Goal: Answer question/provide support

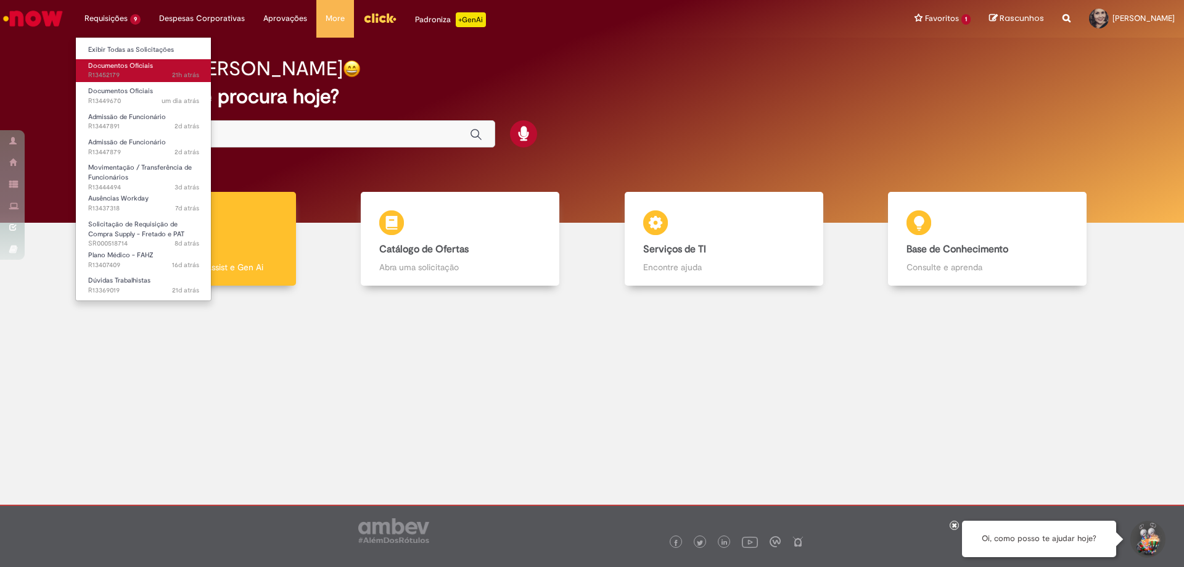
click at [122, 68] on span "Documentos Oficiais" at bounding box center [120, 65] width 65 height 9
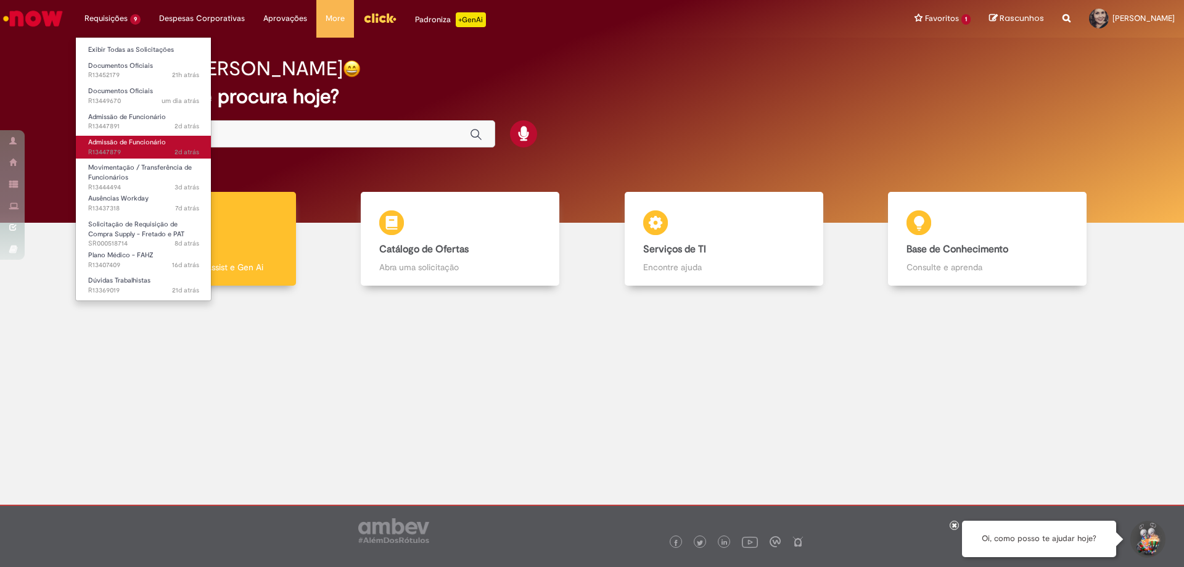
click at [123, 148] on span "2d atrás 2 dias atrás R13447879" at bounding box center [143, 152] width 111 height 10
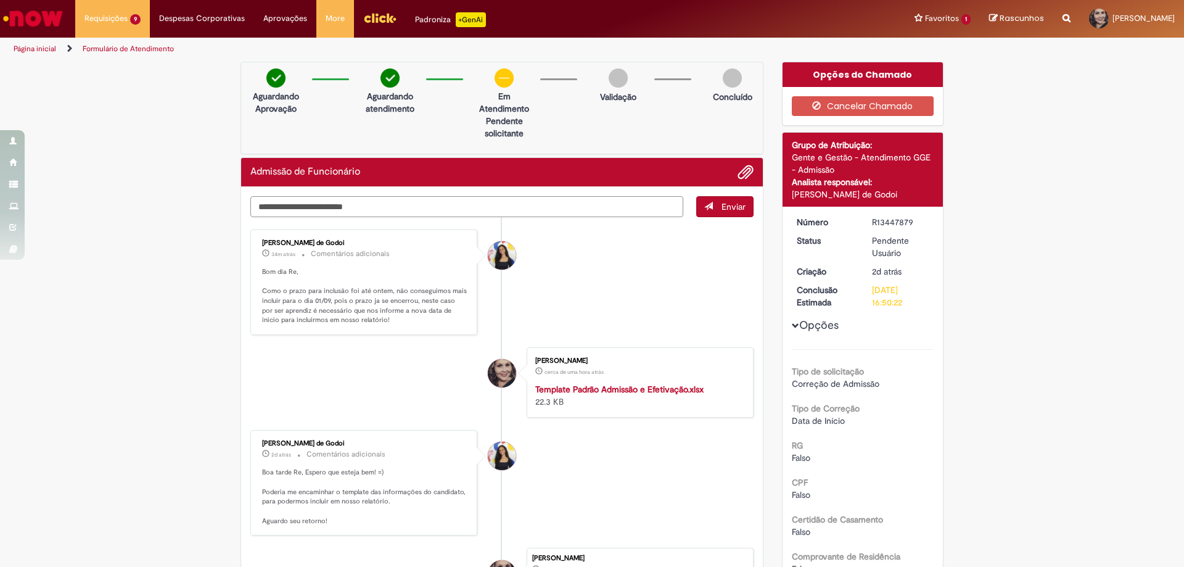
click at [300, 208] on textarea "Digite sua mensagem aqui..." at bounding box center [466, 206] width 433 height 21
type textarea "**********"
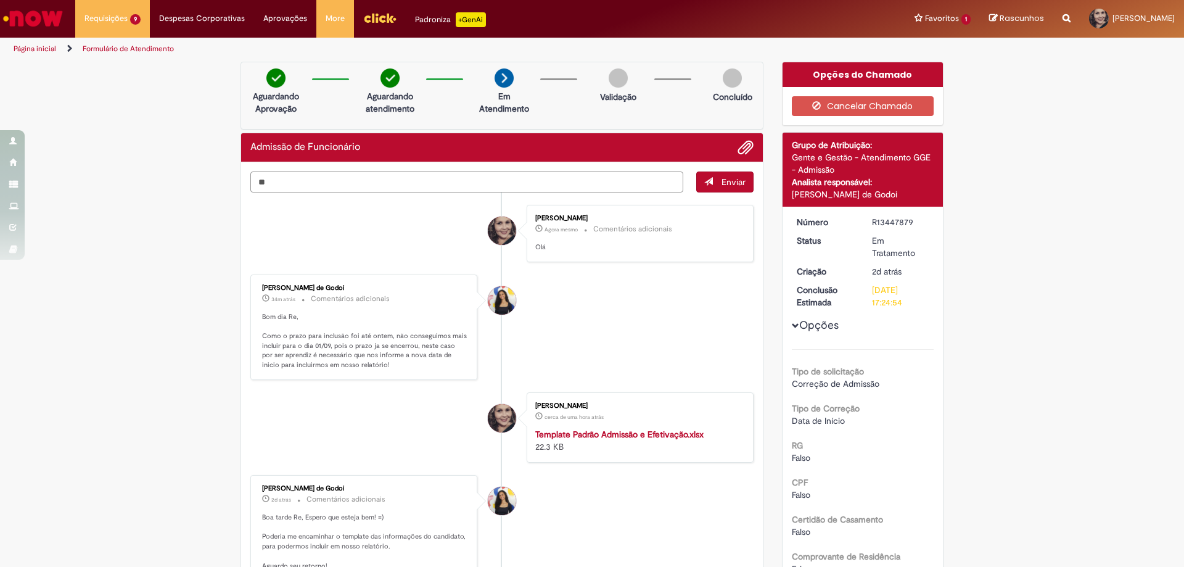
type textarea "*"
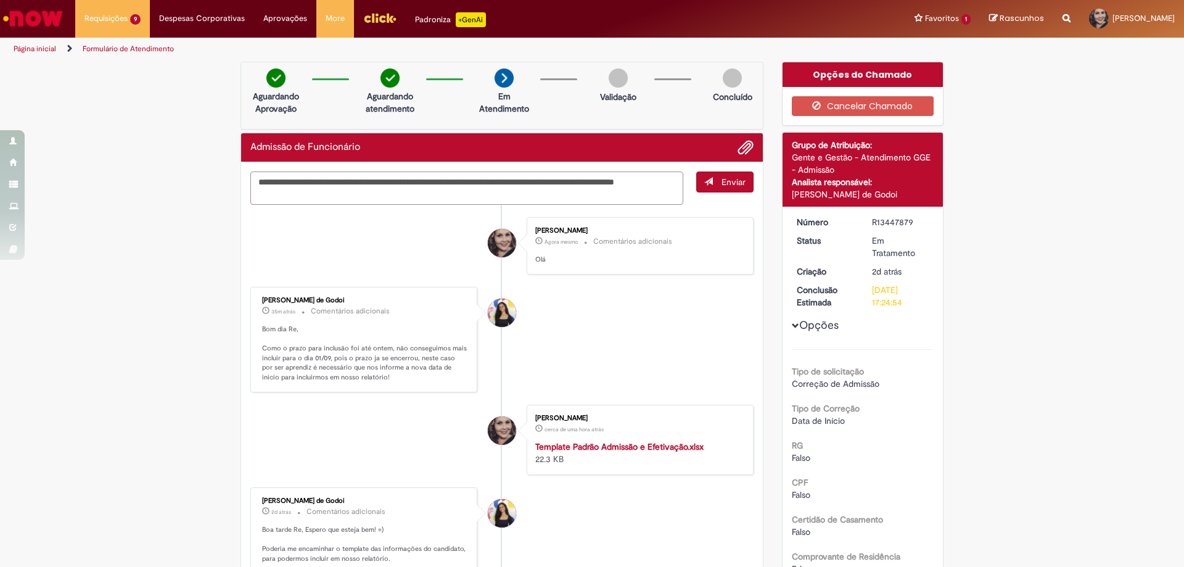
type textarea "**********"
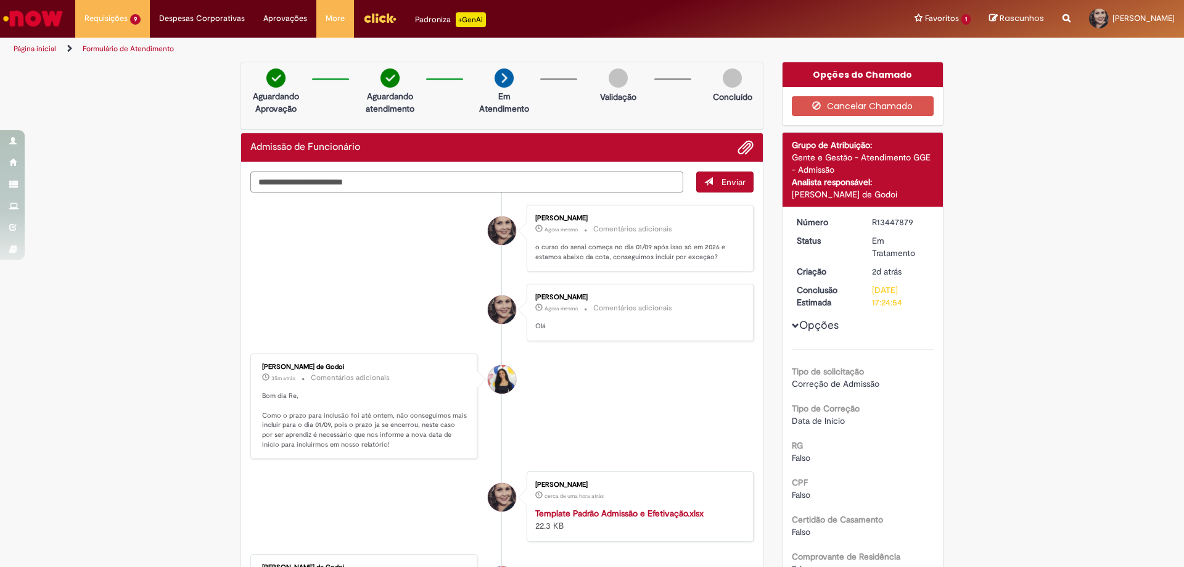
drag, startPoint x: 317, startPoint y: 198, endPoint x: 234, endPoint y: 179, distance: 84.7
click at [234, 179] on div "Verificar Código de Barras Aguardando Aprovação Aguardando atendimento Em Atend…" at bounding box center [501, 435] width 541 height 747
drag, startPoint x: 707, startPoint y: 256, endPoint x: 521, endPoint y: 245, distance: 185.9
click at [521, 245] on li "Renata Luciane De Souza Faria Conrado Agora mesmo Agora mesmo Comentários adici…" at bounding box center [501, 238] width 503 height 67
click at [384, 179] on textarea "Digite sua mensagem aqui..." at bounding box center [466, 181] width 433 height 21
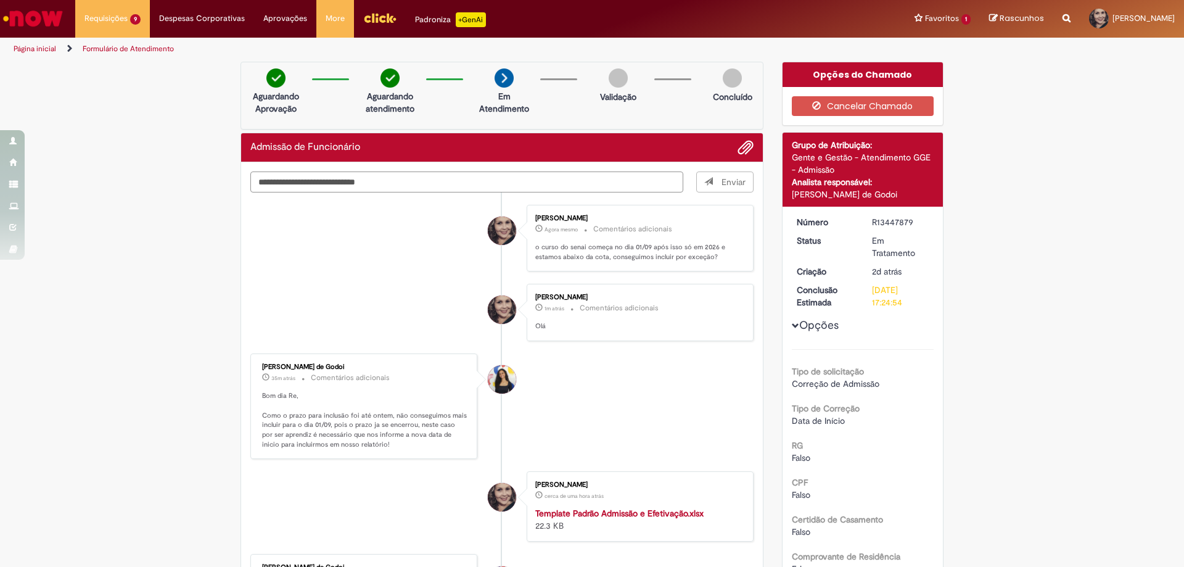
type textarea "**********"
drag, startPoint x: 711, startPoint y: 255, endPoint x: 523, endPoint y: 248, distance: 188.8
click at [527, 248] on div "Renata Luciane De Souza Faria Conrado Agora mesmo Agora mesmo Comentários adici…" at bounding box center [640, 238] width 227 height 67
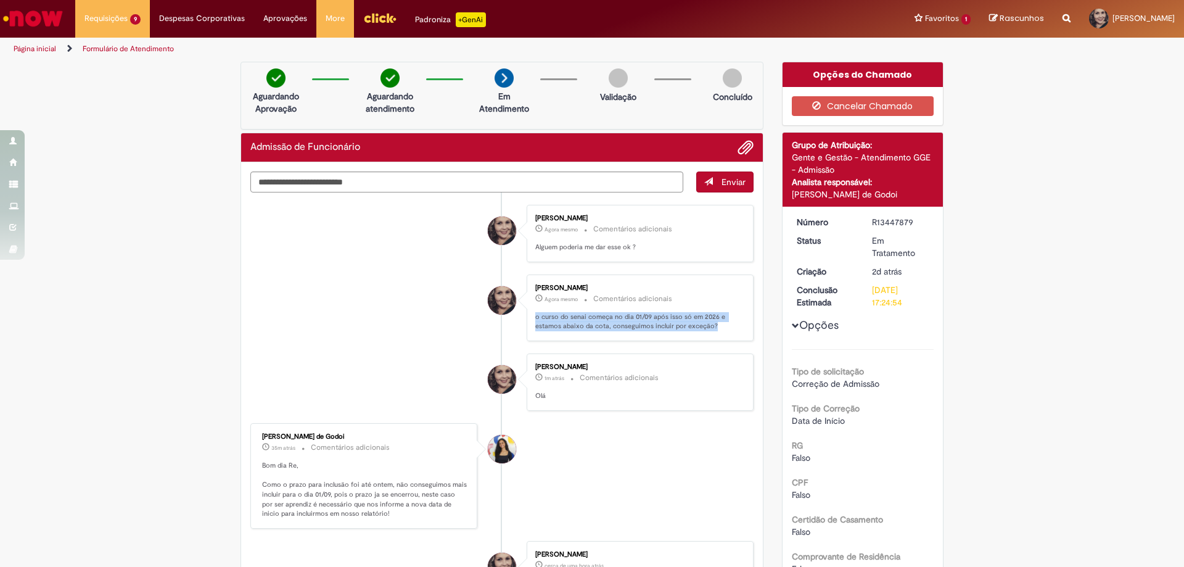
copy p "o curso do senai começa no dia 01/09 após isso só em 2026 e estamos abaixo da c…"
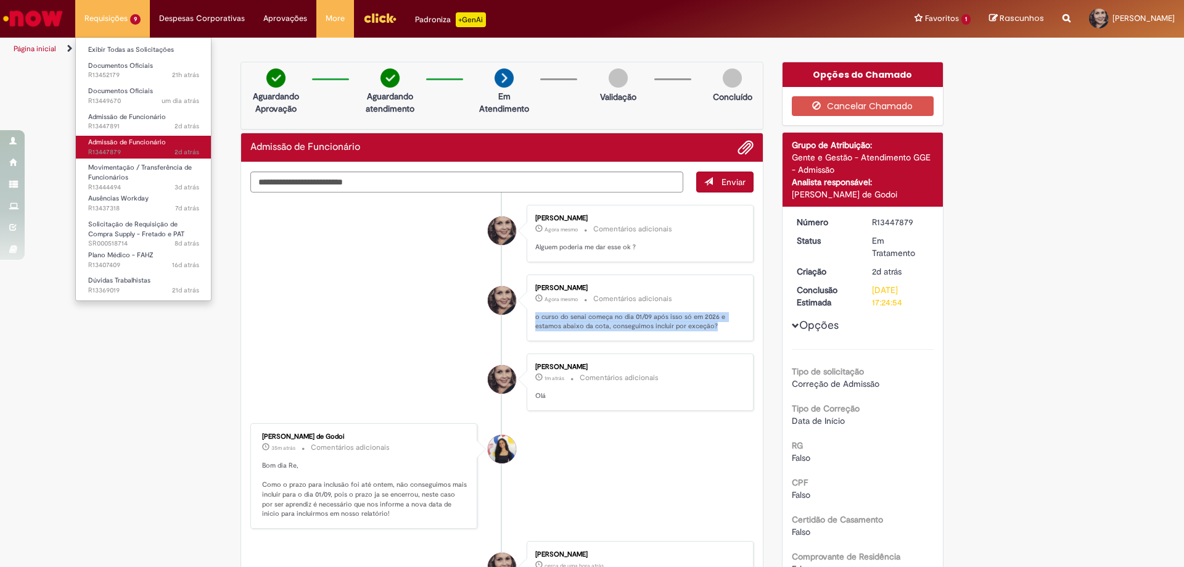
click at [118, 138] on span "Admissão de Funcionário" at bounding box center [127, 141] width 78 height 9
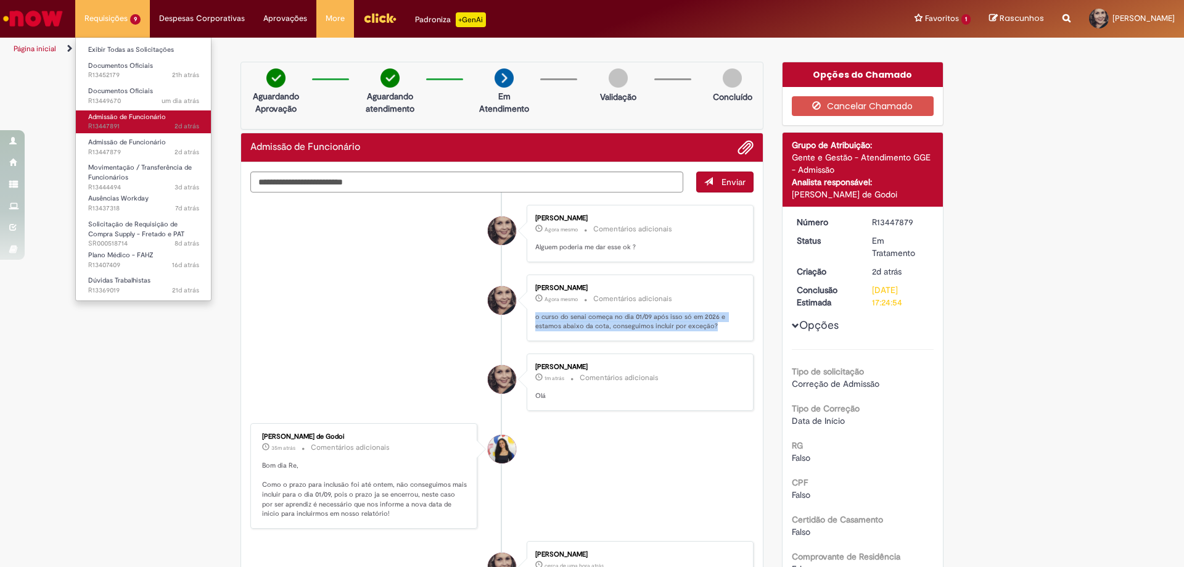
click at [127, 123] on span "2d atrás 2 dias atrás R13447891" at bounding box center [143, 126] width 111 height 10
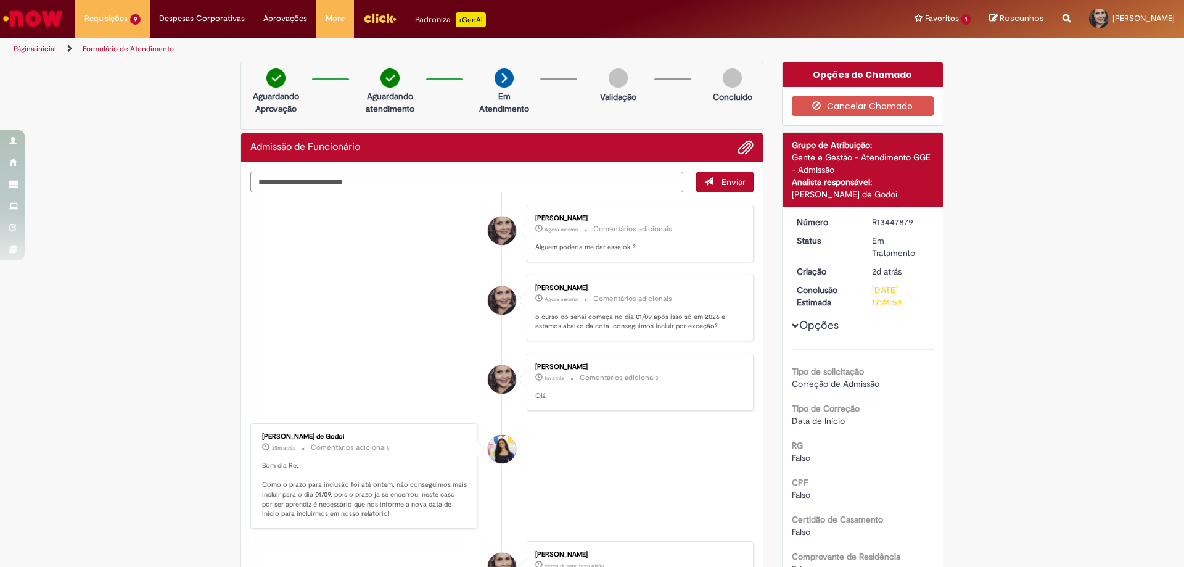
click at [326, 183] on textarea "Digite sua mensagem aqui..." at bounding box center [466, 181] width 433 height 21
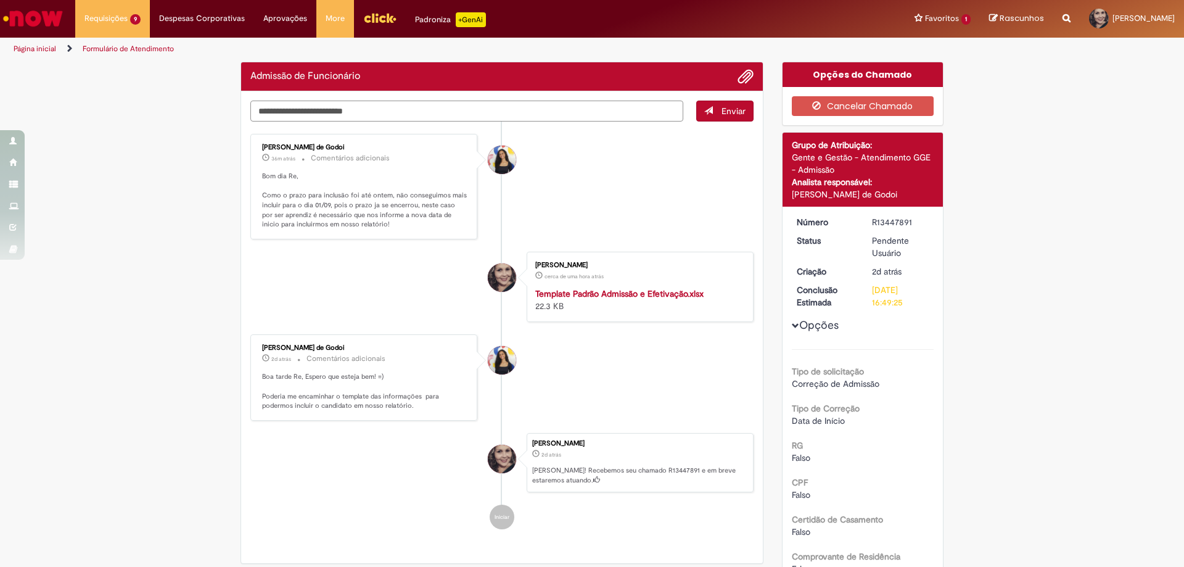
click at [297, 103] on textarea "Digite sua mensagem aqui..." at bounding box center [466, 110] width 433 height 21
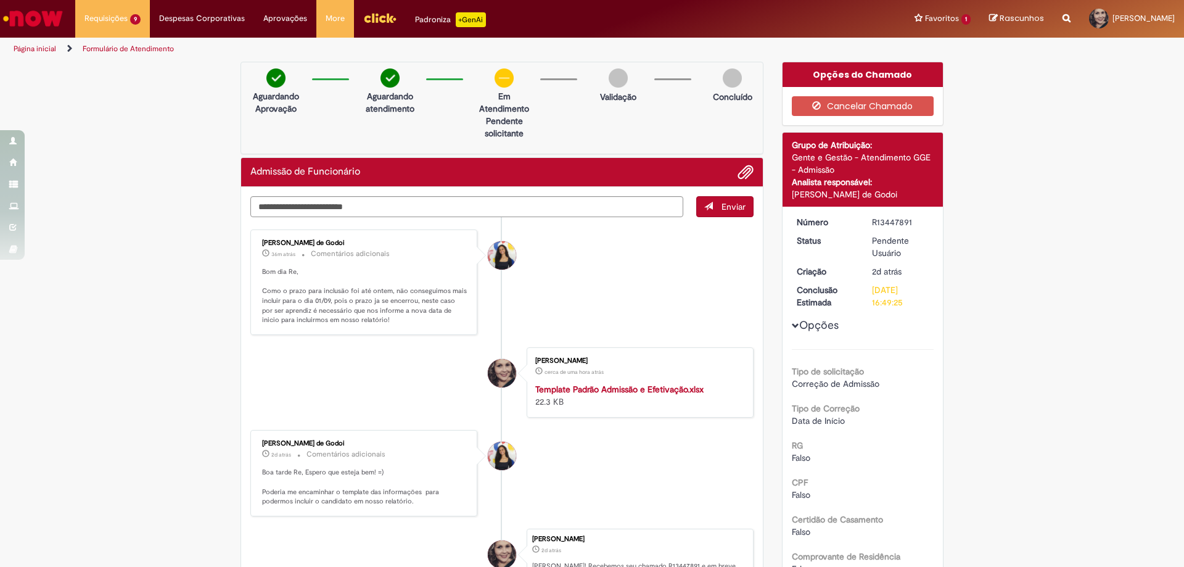
click at [297, 107] on p "Aguardando Aprovação" at bounding box center [276, 102] width 60 height 25
click at [281, 205] on textarea "Digite sua mensagem aqui..." at bounding box center [466, 206] width 433 height 21
paste textarea "**********"
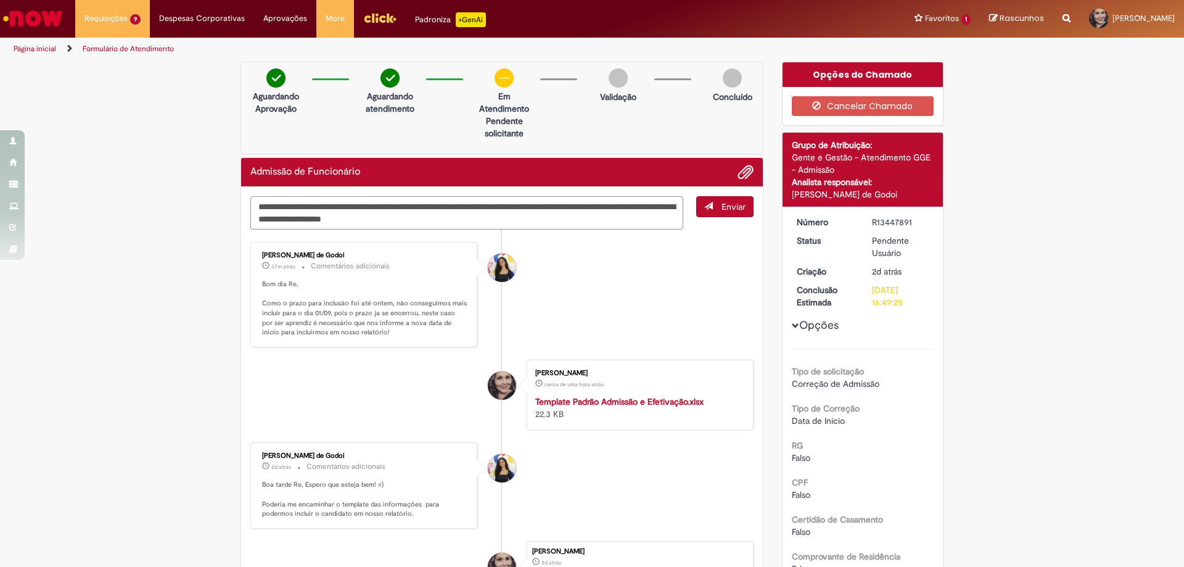
type textarea "**********"
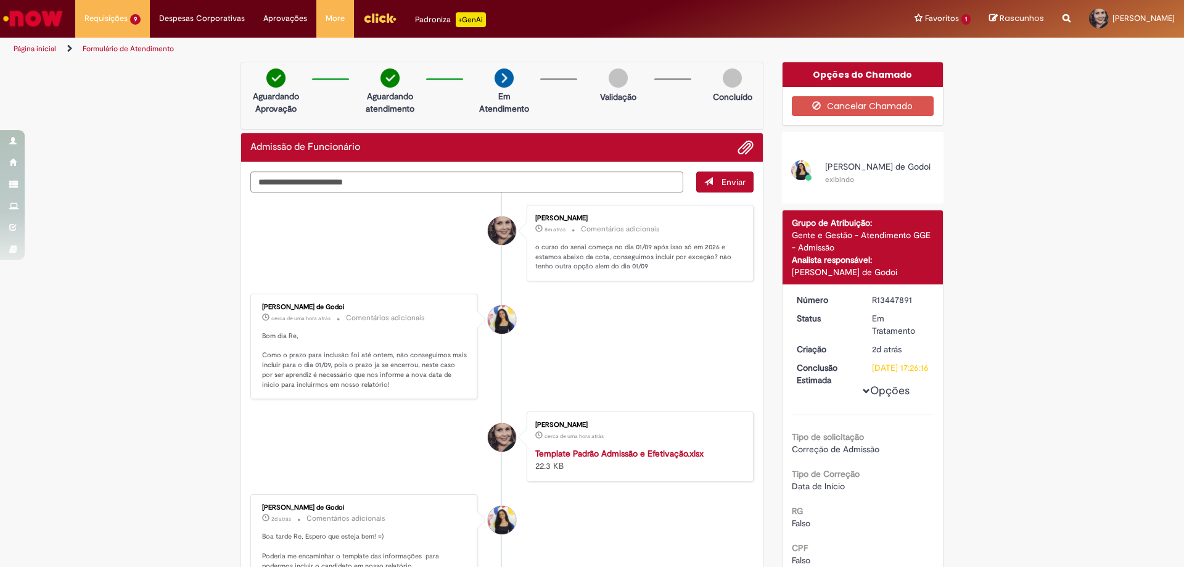
drag, startPoint x: 912, startPoint y: 300, endPoint x: 863, endPoint y: 303, distance: 50.0
click at [863, 303] on dd "R13447891" at bounding box center [901, 299] width 76 height 12
copy div "R13447891"
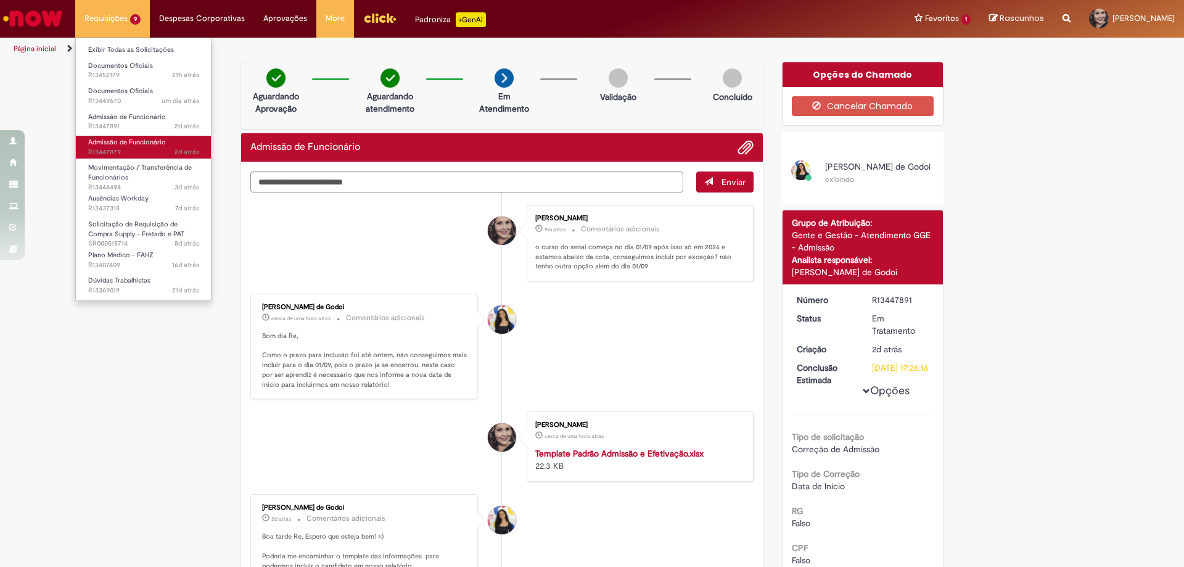
click at [144, 143] on span "Admissão de Funcionário" at bounding box center [127, 141] width 78 height 9
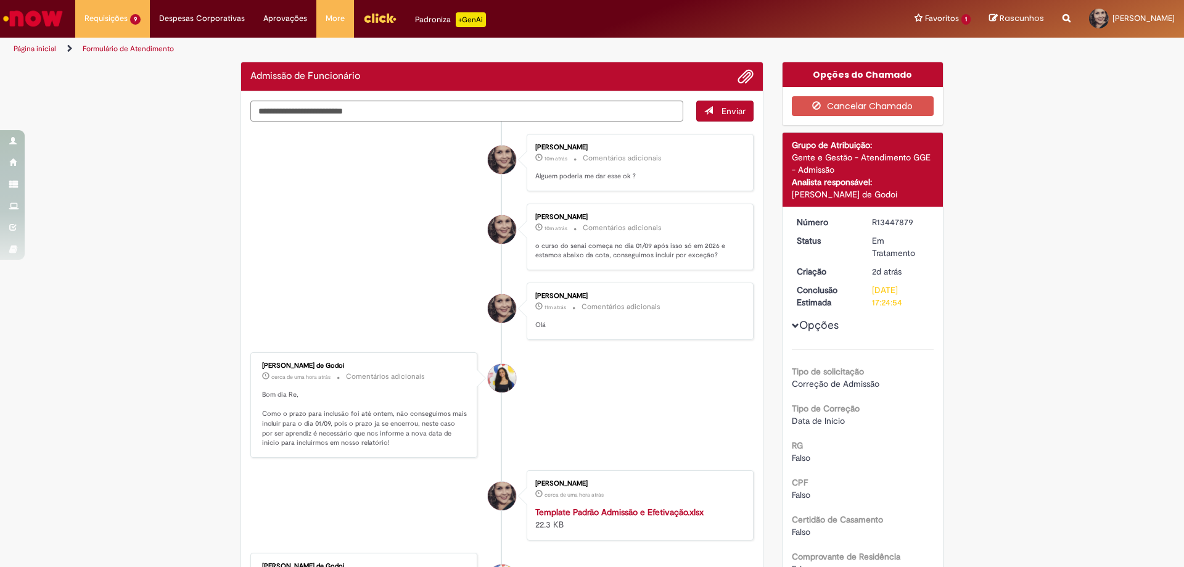
drag, startPoint x: 911, startPoint y: 223, endPoint x: 864, endPoint y: 225, distance: 46.9
click at [864, 225] on dd "R13447879" at bounding box center [901, 222] width 76 height 12
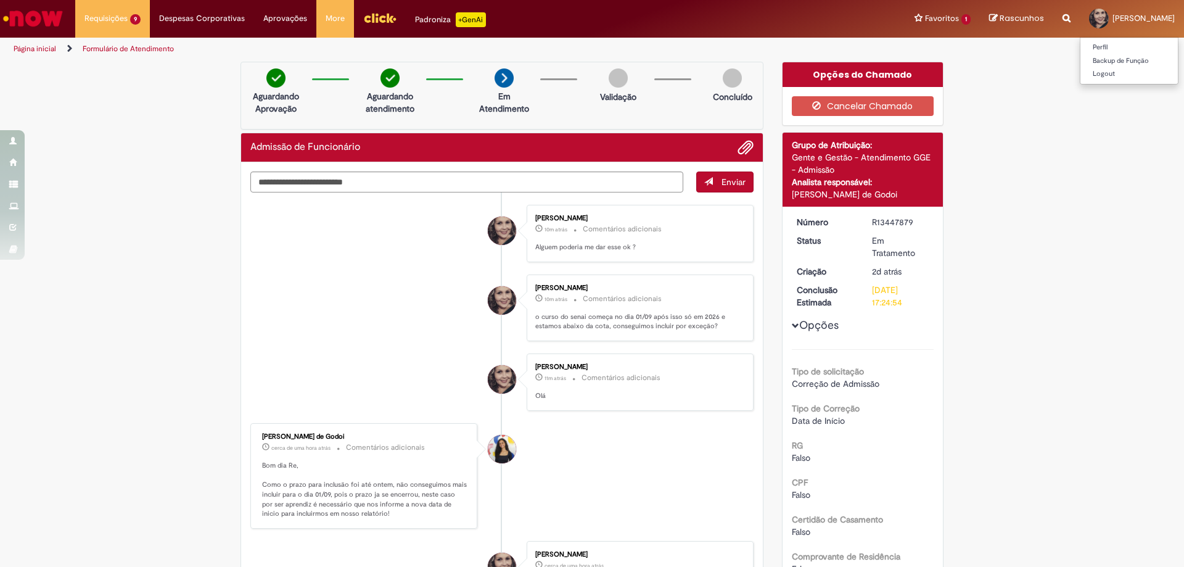
copy div "R13447879"
click at [30, 19] on img "Ir para a Homepage" at bounding box center [33, 18] width 64 height 25
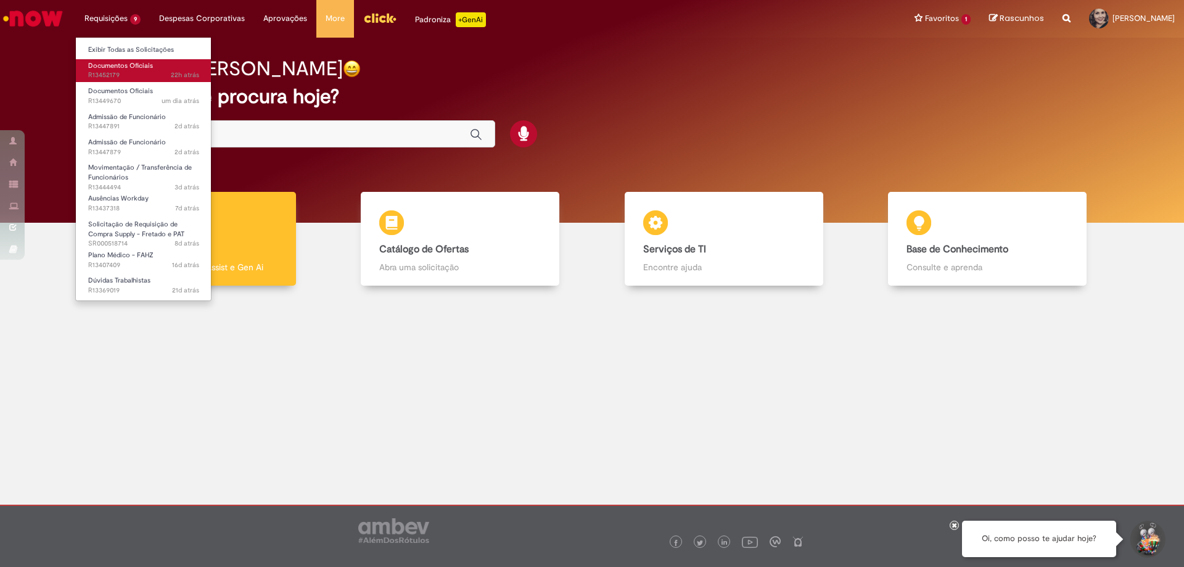
click at [126, 67] on span "Documentos Oficiais" at bounding box center [120, 65] width 65 height 9
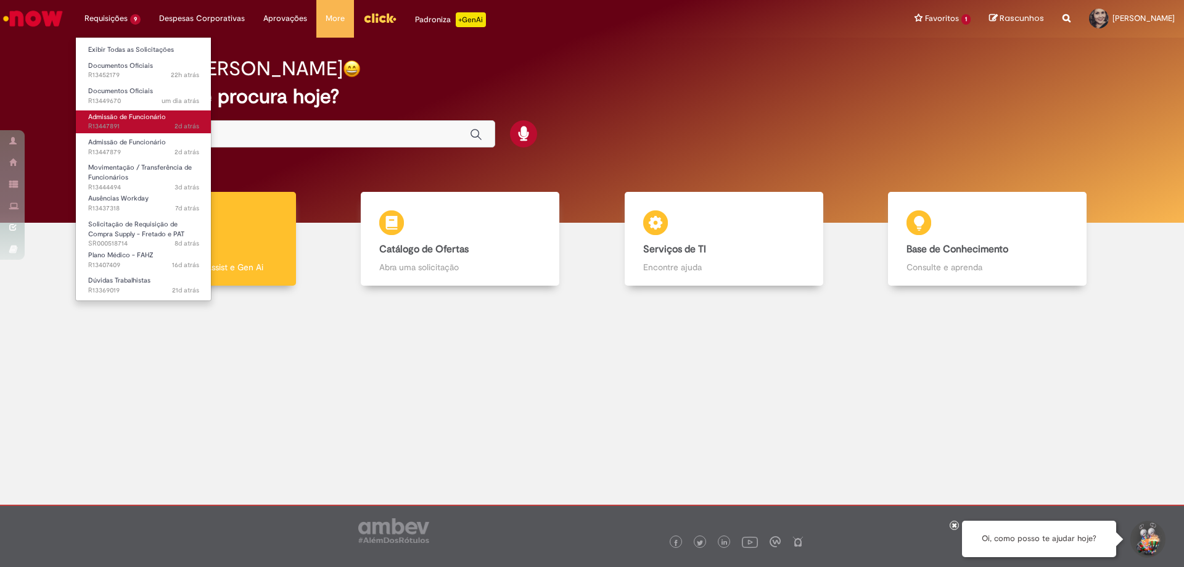
click at [128, 120] on span "Admissão de Funcionário" at bounding box center [127, 116] width 78 height 9
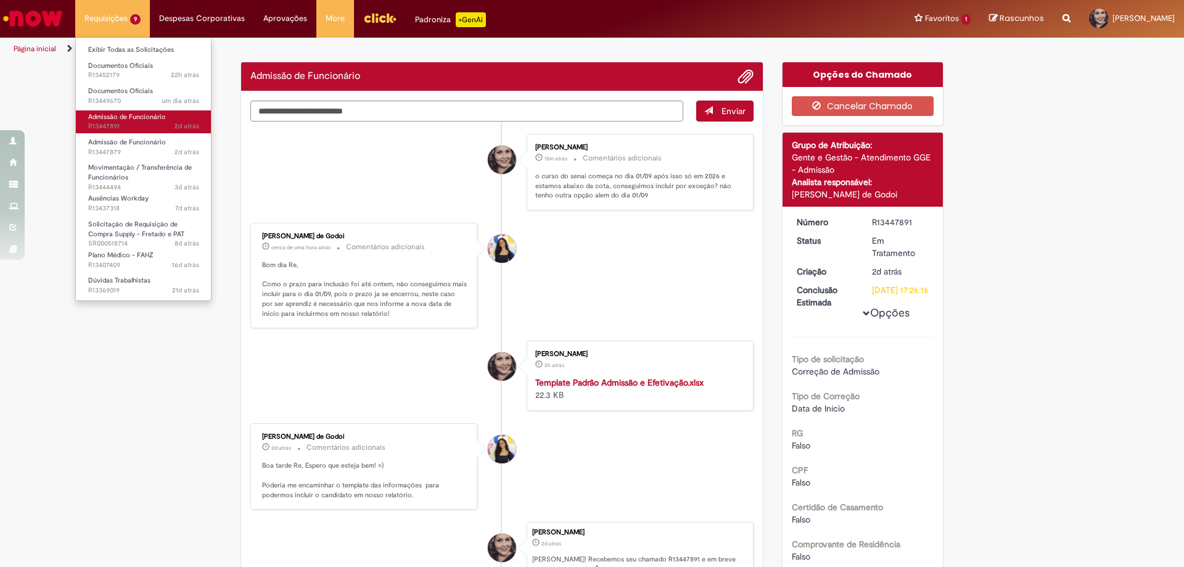
click at [110, 129] on span "2d atrás 2 dias atrás R13447891" at bounding box center [143, 126] width 111 height 10
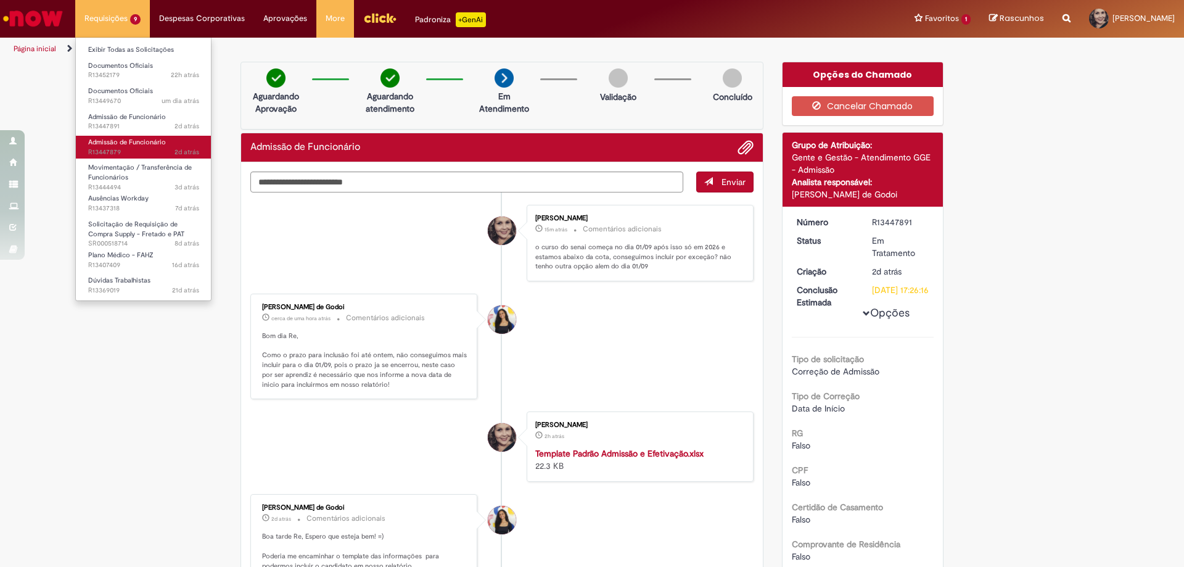
click at [118, 144] on span "Admissão de Funcionário" at bounding box center [127, 141] width 78 height 9
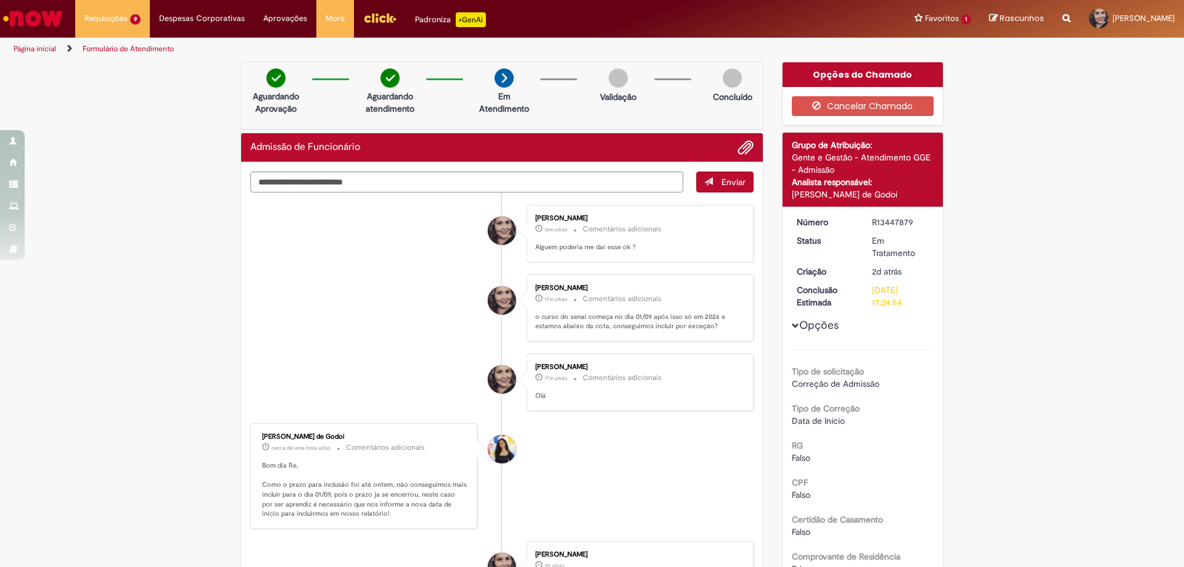
click at [38, 16] on img "Ir para a Homepage" at bounding box center [33, 18] width 64 height 25
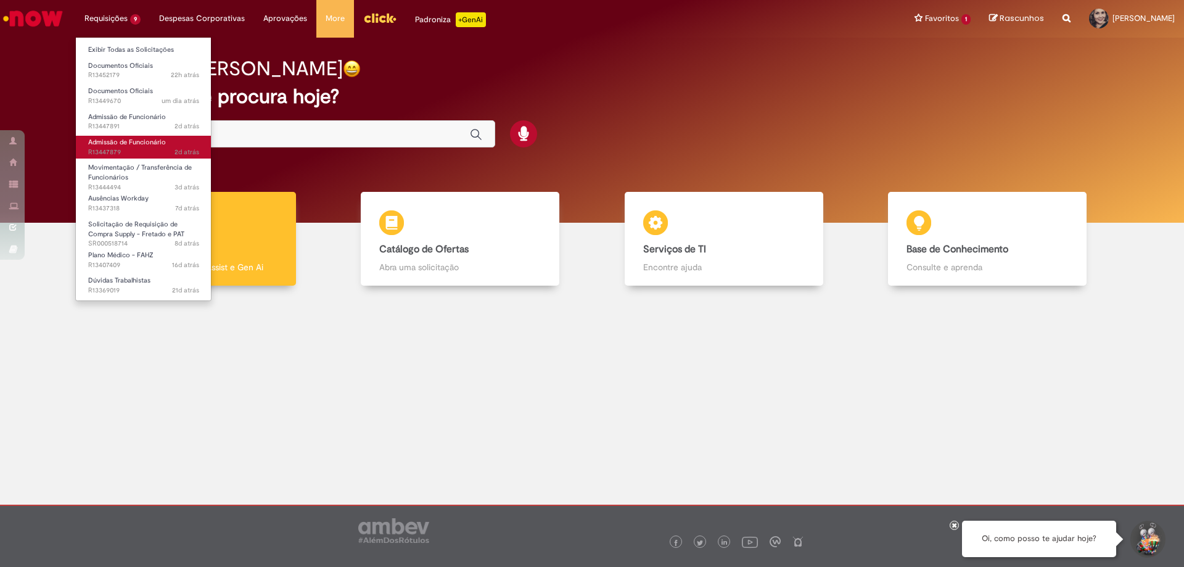
click at [135, 143] on span "Admissão de Funcionário" at bounding box center [127, 141] width 78 height 9
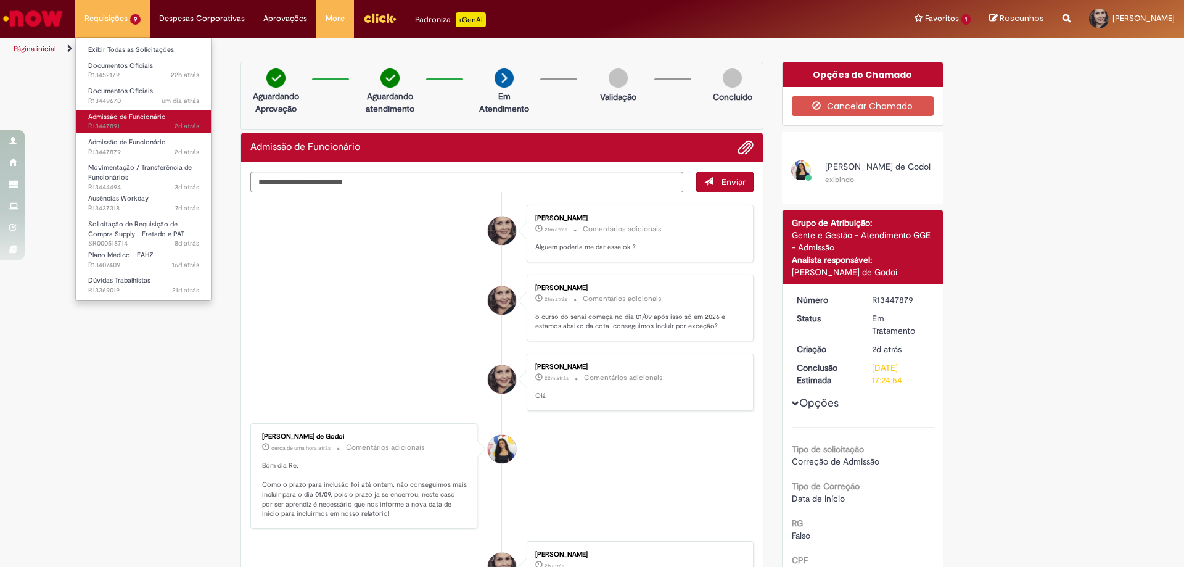
click at [127, 117] on span "Admissão de Funcionário" at bounding box center [127, 116] width 78 height 9
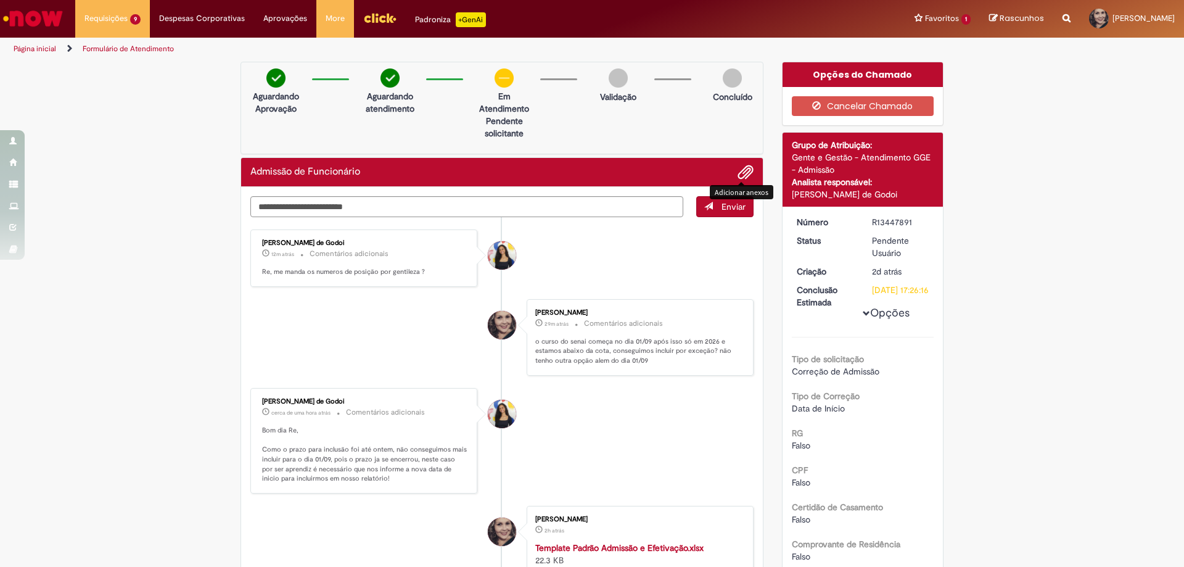
click at [743, 173] on span "Adicionar anexos" at bounding box center [745, 172] width 15 height 15
click at [339, 209] on textarea "Digite sua mensagem aqui..." at bounding box center [466, 206] width 433 height 21
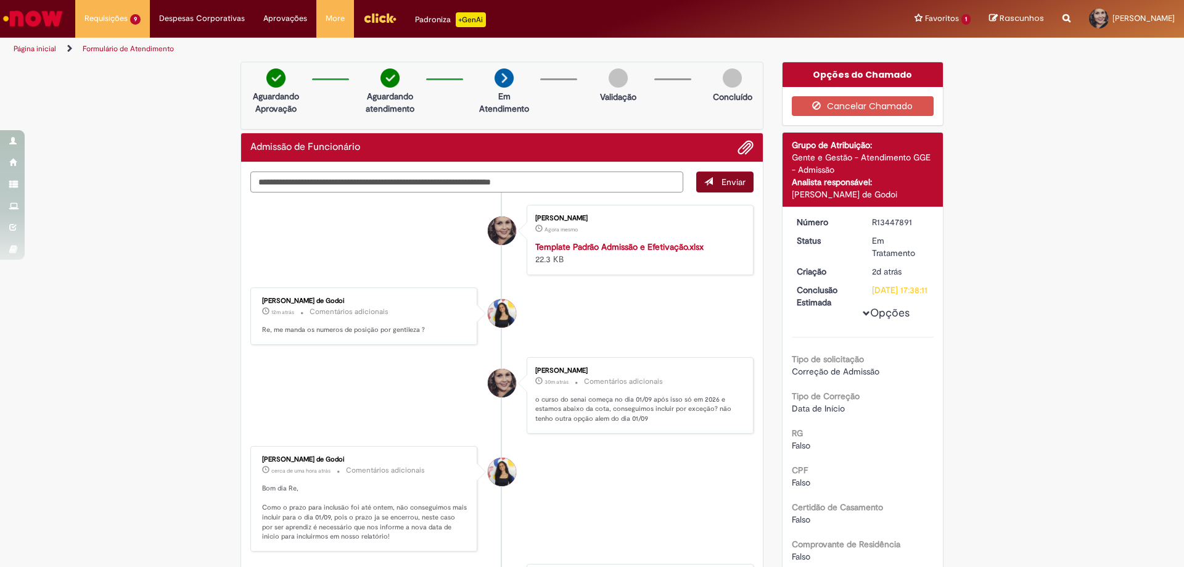
type textarea "**********"
click at [713, 185] on button "Enviar" at bounding box center [724, 181] width 57 height 21
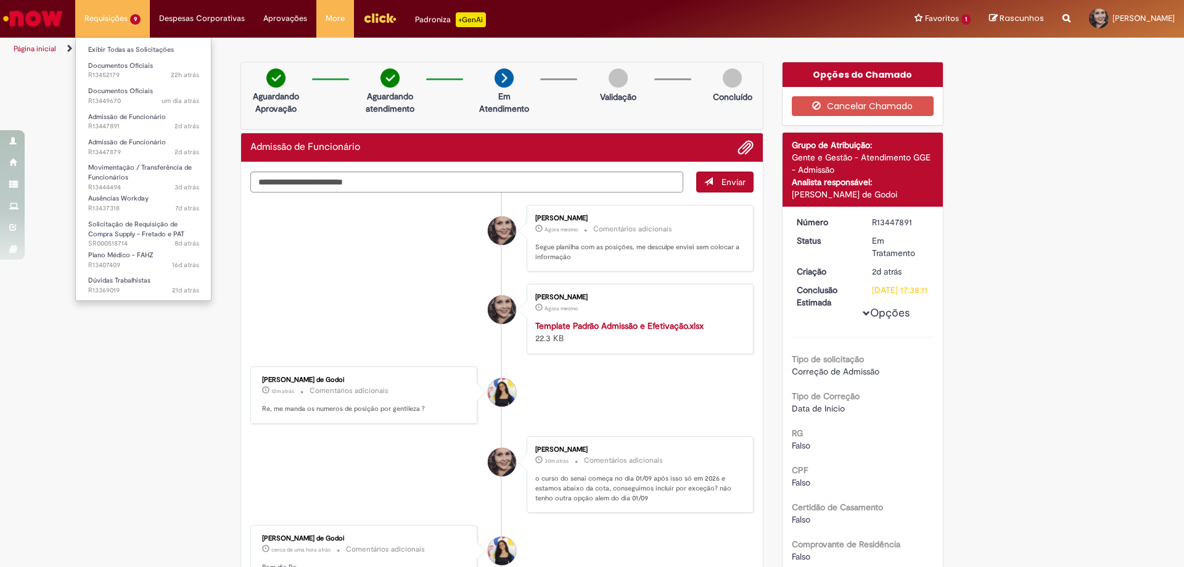
click at [90, 19] on li "Requisições 9 Exibir Todas as Solicitações Documentos Oficiais 22h atrás 22 hor…" at bounding box center [112, 18] width 75 height 37
click at [132, 147] on link "Admissão de Funcionário 2d atrás 2 dias atrás R13447879" at bounding box center [144, 147] width 136 height 23
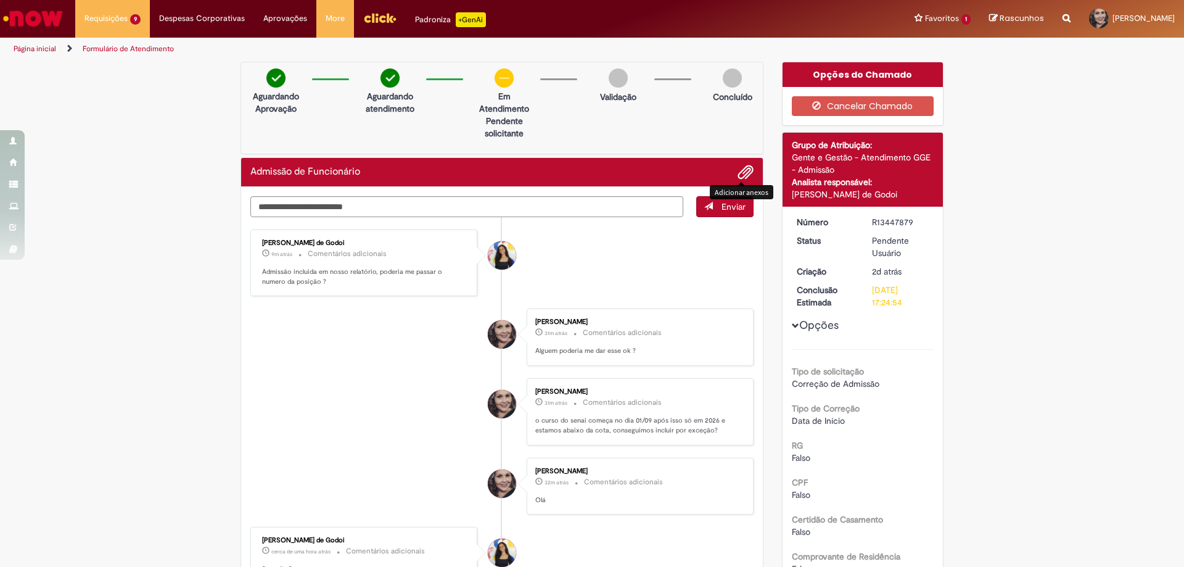
click at [740, 172] on span "Adicionar anexos" at bounding box center [745, 172] width 15 height 15
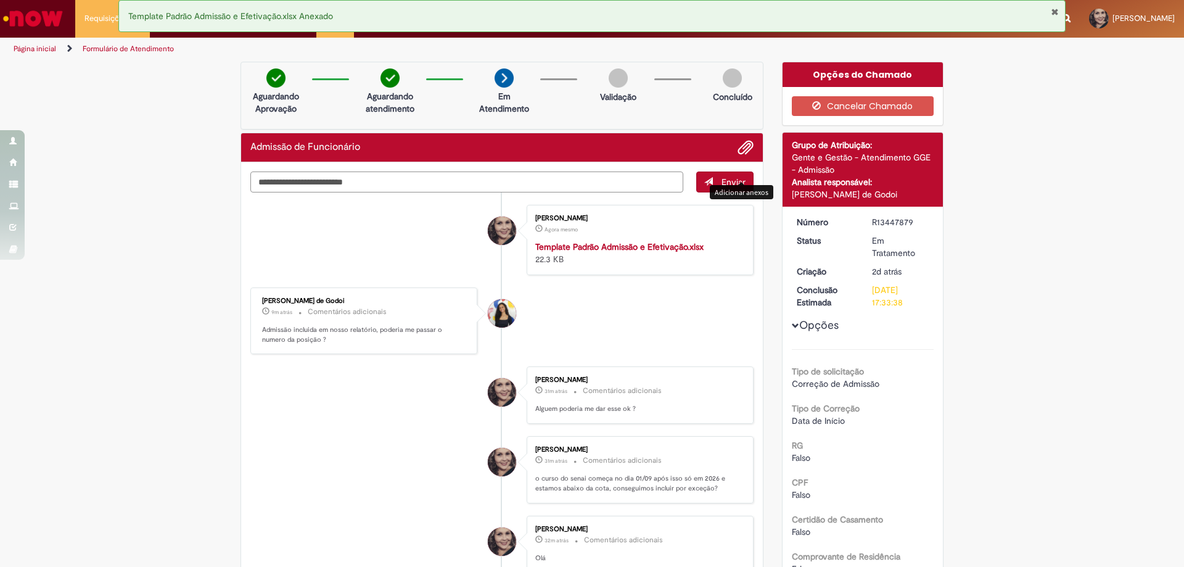
click at [297, 175] on textarea "Digite sua mensagem aqui..." at bounding box center [466, 181] width 433 height 21
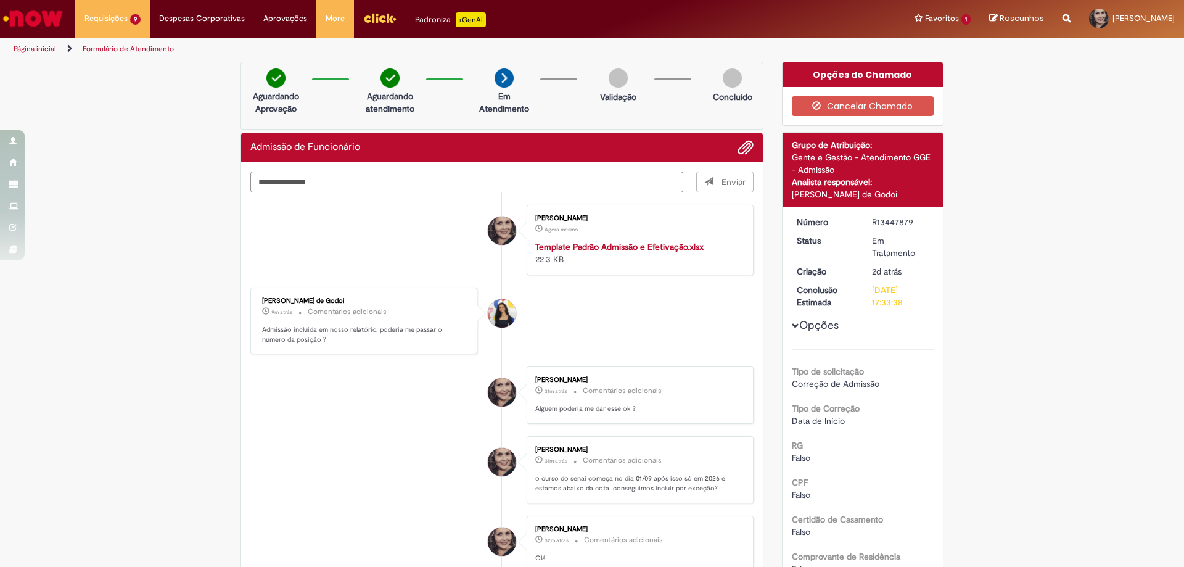
type textarea "**********"
